Goal: Find specific page/section: Find specific page/section

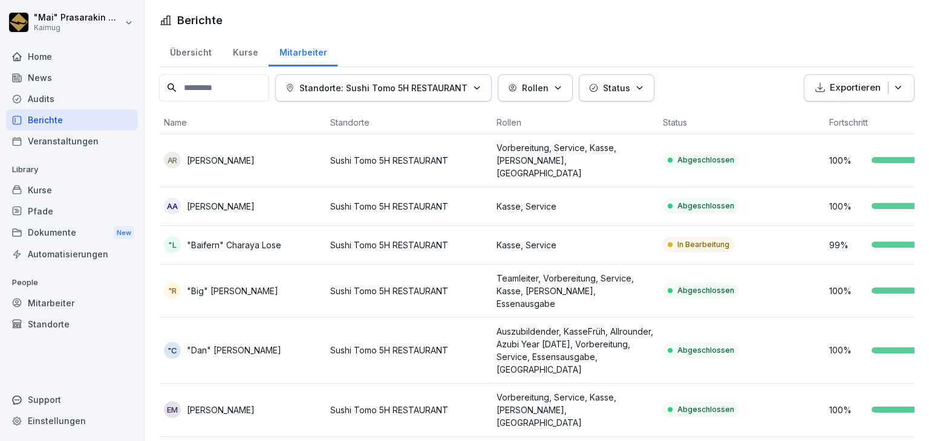
click at [201, 48] on div "Übersicht" at bounding box center [190, 51] width 63 height 31
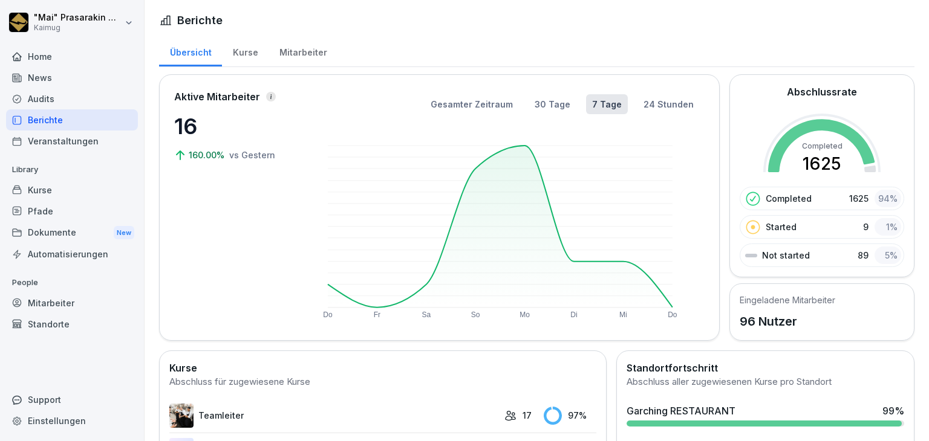
scroll to position [268, 0]
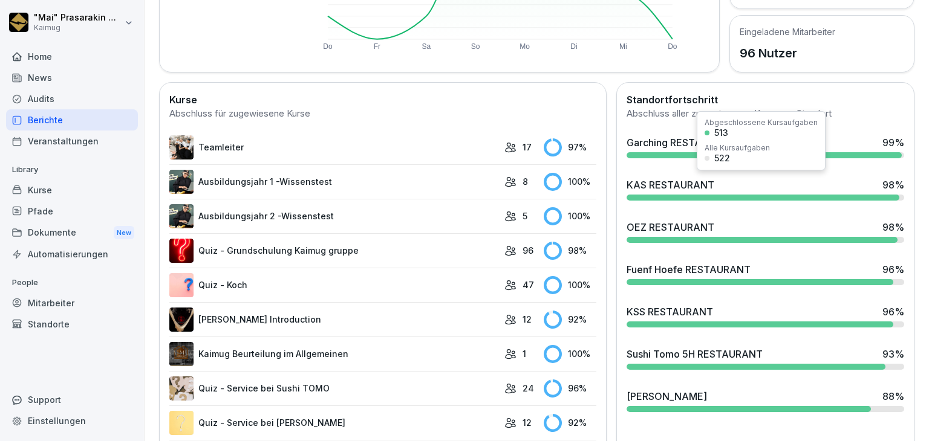
click at [674, 180] on div "KAS RESTAURANT" at bounding box center [670, 185] width 88 height 15
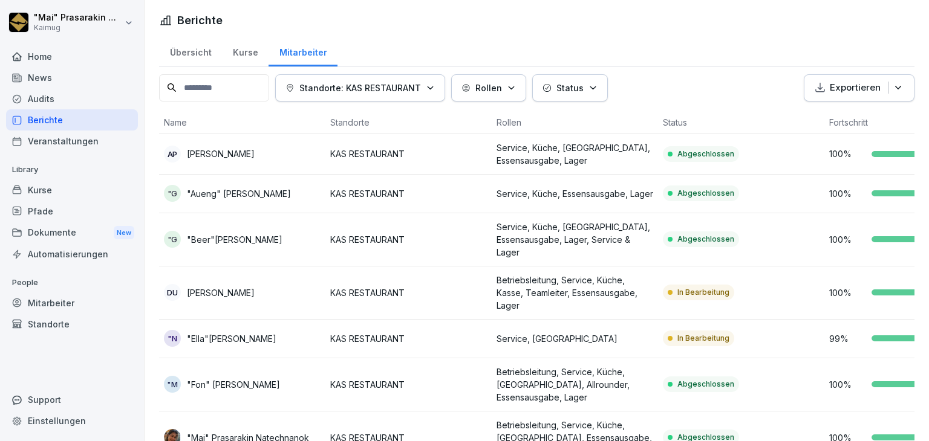
click at [195, 48] on div "Übersicht" at bounding box center [190, 51] width 63 height 31
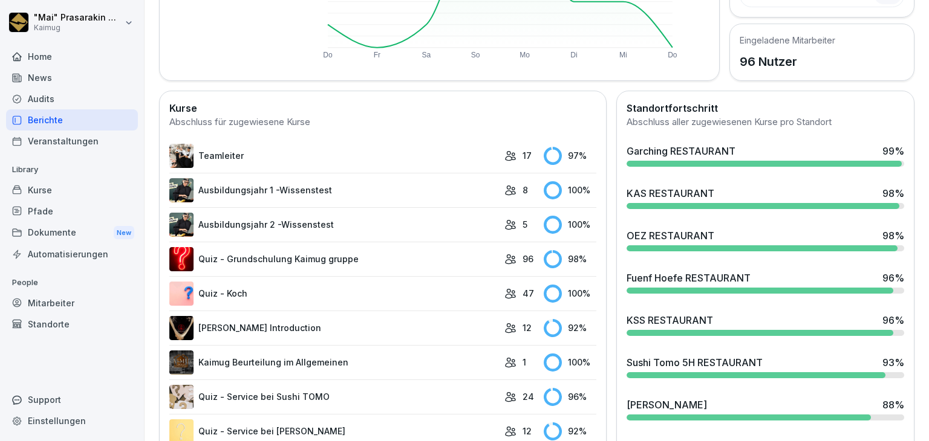
scroll to position [260, 0]
click at [649, 369] on div "Sushi Tomo 5H RESTAURANT 93 %" at bounding box center [765, 367] width 287 height 33
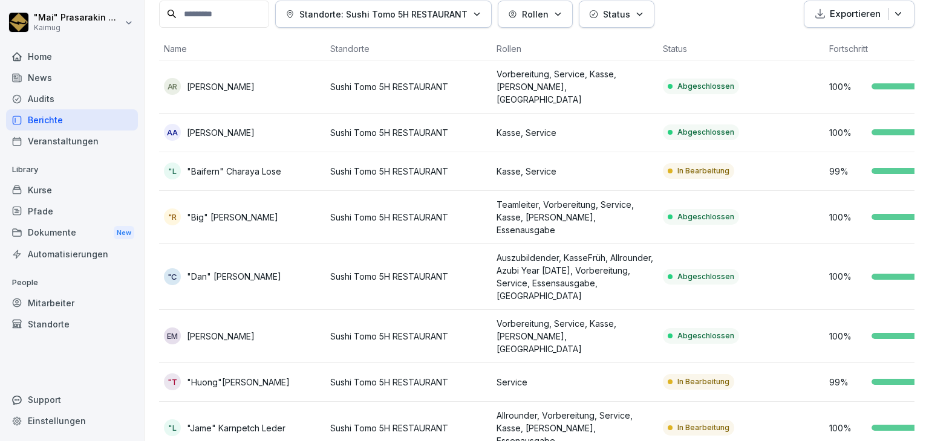
scroll to position [99, 0]
